Goal: Information Seeking & Learning: Learn about a topic

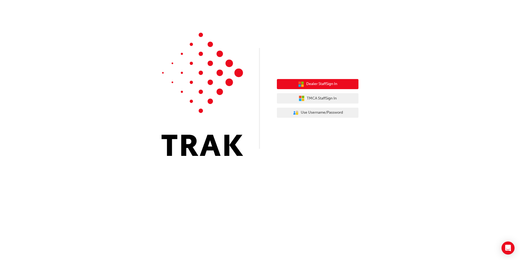
click at [325, 86] on span "Dealer Staff Sign In" at bounding box center [321, 84] width 31 height 6
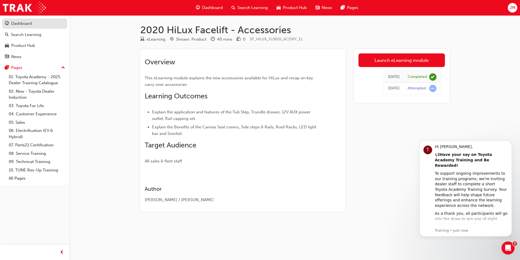
click at [34, 26] on div "Dashboard" at bounding box center [35, 23] width 60 height 7
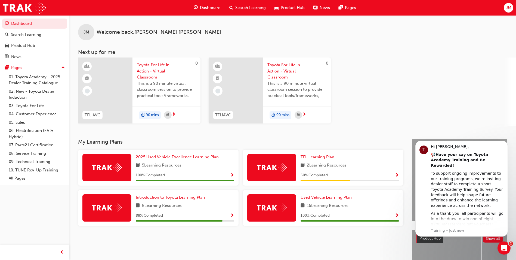
click at [162, 196] on span "Introduction to Toyota Learning Plan" at bounding box center [170, 197] width 69 height 5
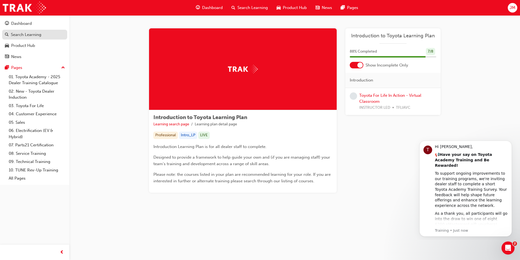
click at [17, 33] on div "Search Learning" at bounding box center [26, 35] width 30 height 6
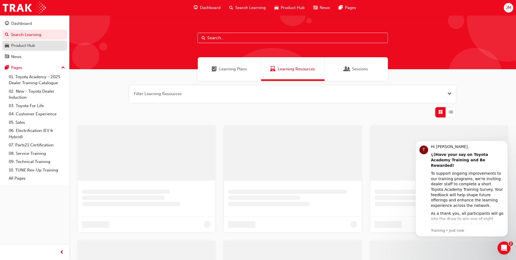
click at [19, 42] on div "Product Hub" at bounding box center [35, 45] width 60 height 7
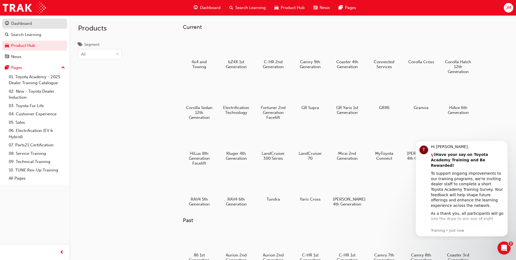
click at [22, 24] on div "Dashboard" at bounding box center [21, 23] width 21 height 6
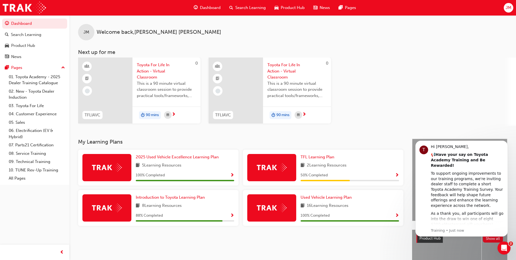
click at [278, 158] on div at bounding box center [271, 167] width 49 height 27
click at [324, 156] on span "TFL Learning Plan" at bounding box center [318, 156] width 34 height 5
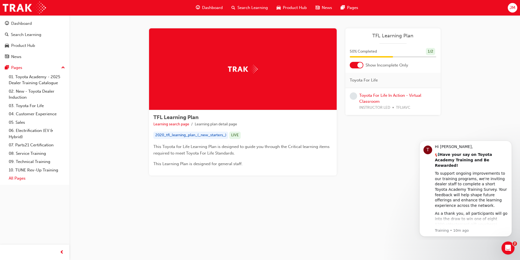
click at [14, 177] on link "All Pages" at bounding box center [37, 178] width 61 height 8
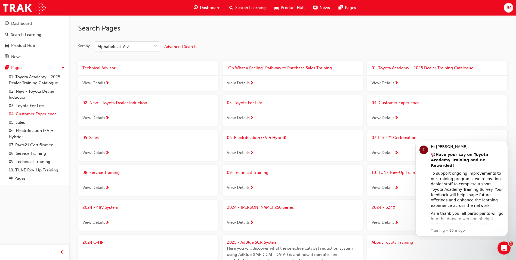
click at [46, 115] on link "04. Customer Experience" at bounding box center [37, 114] width 61 height 8
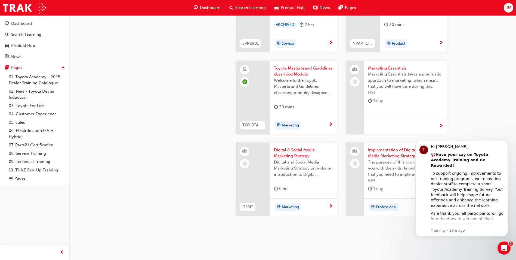
scroll to position [1034, 0]
